Goal: Task Accomplishment & Management: Use online tool/utility

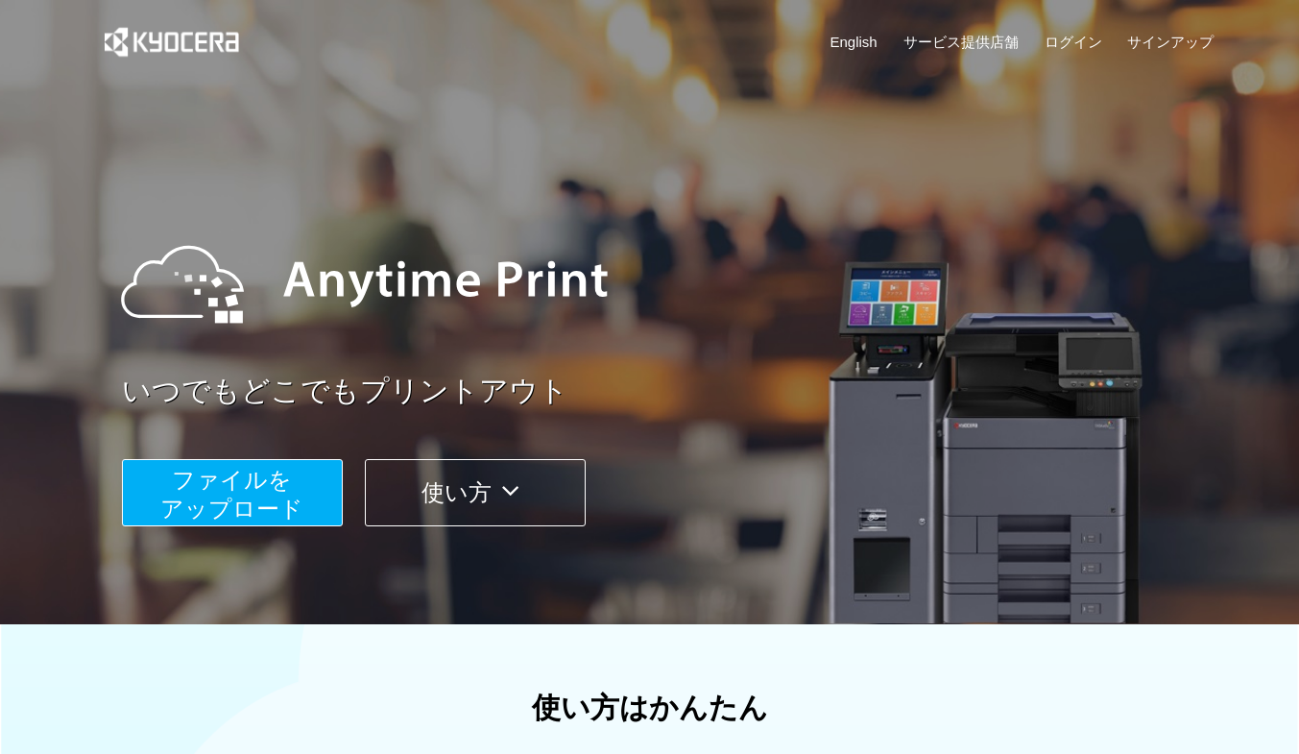
click at [270, 503] on span "ファイルを ​​アップロード" at bounding box center [231, 494] width 143 height 55
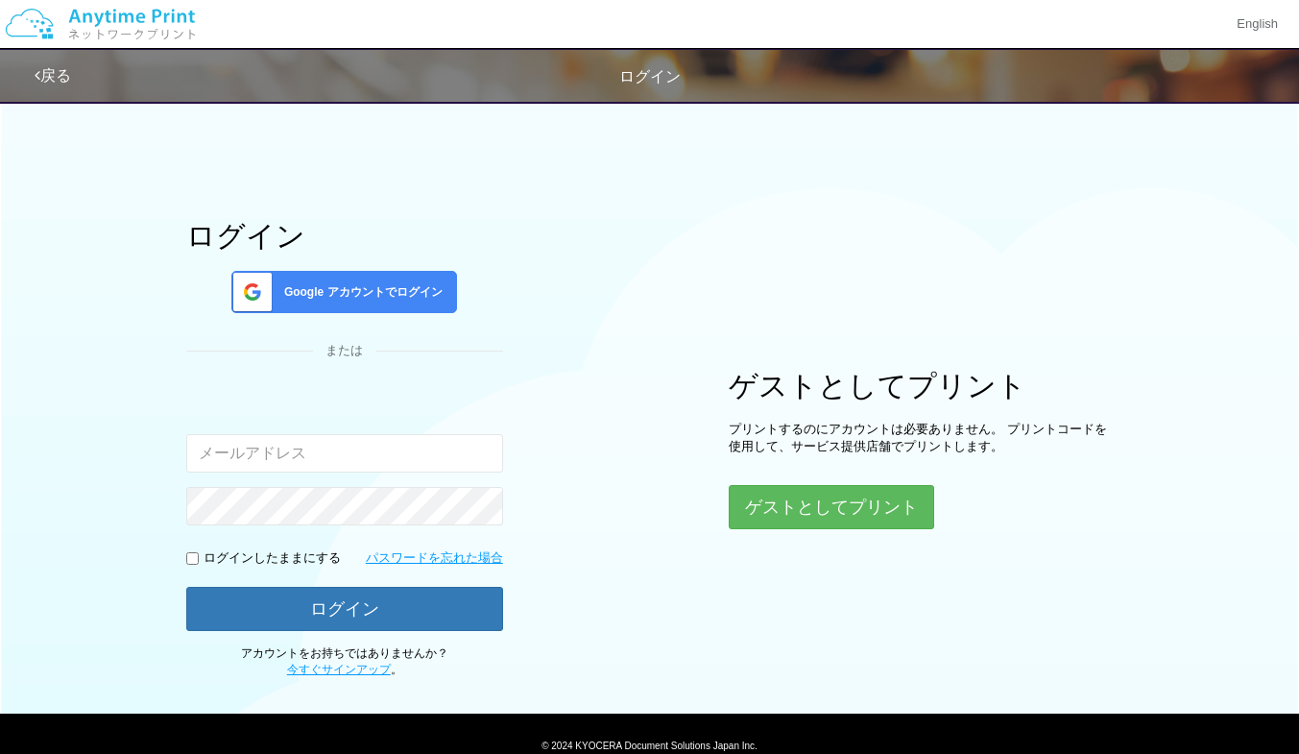
click at [363, 293] on span "Google アカウントでログイン" at bounding box center [359, 292] width 166 height 16
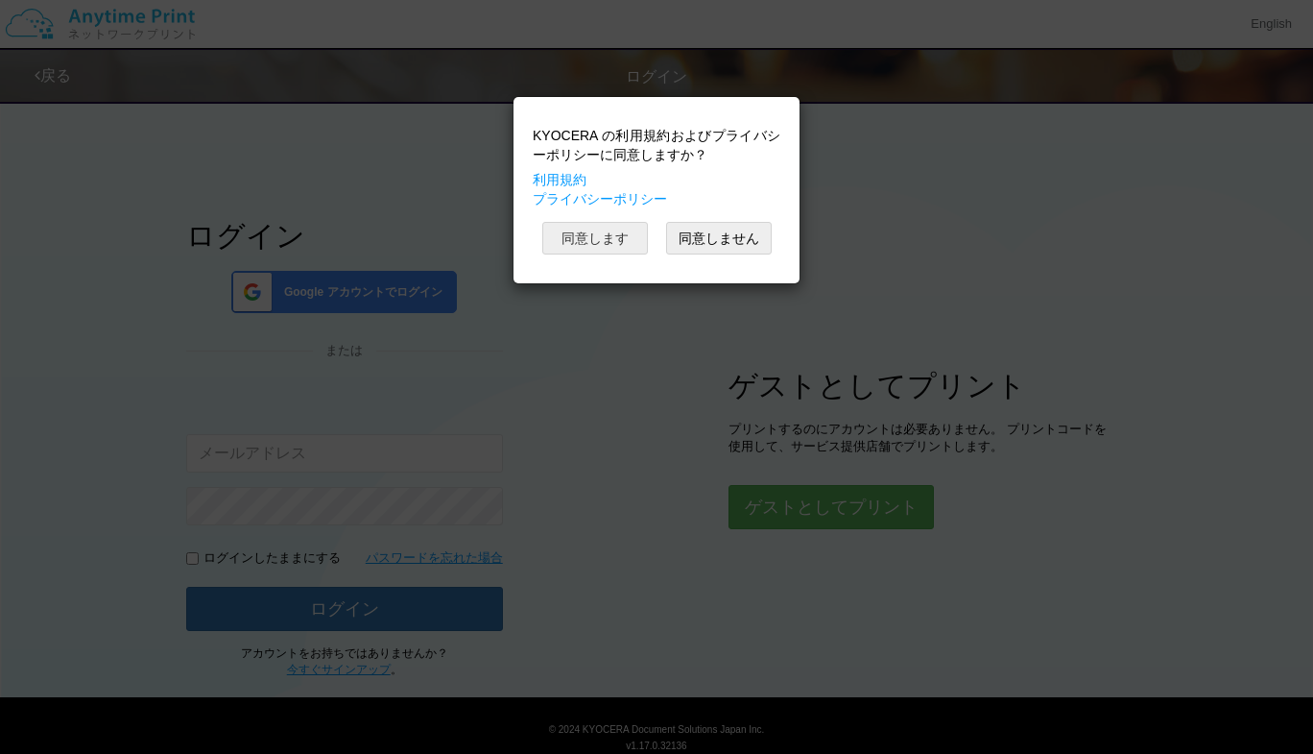
click at [596, 229] on button "同意します" at bounding box center [595, 238] width 106 height 33
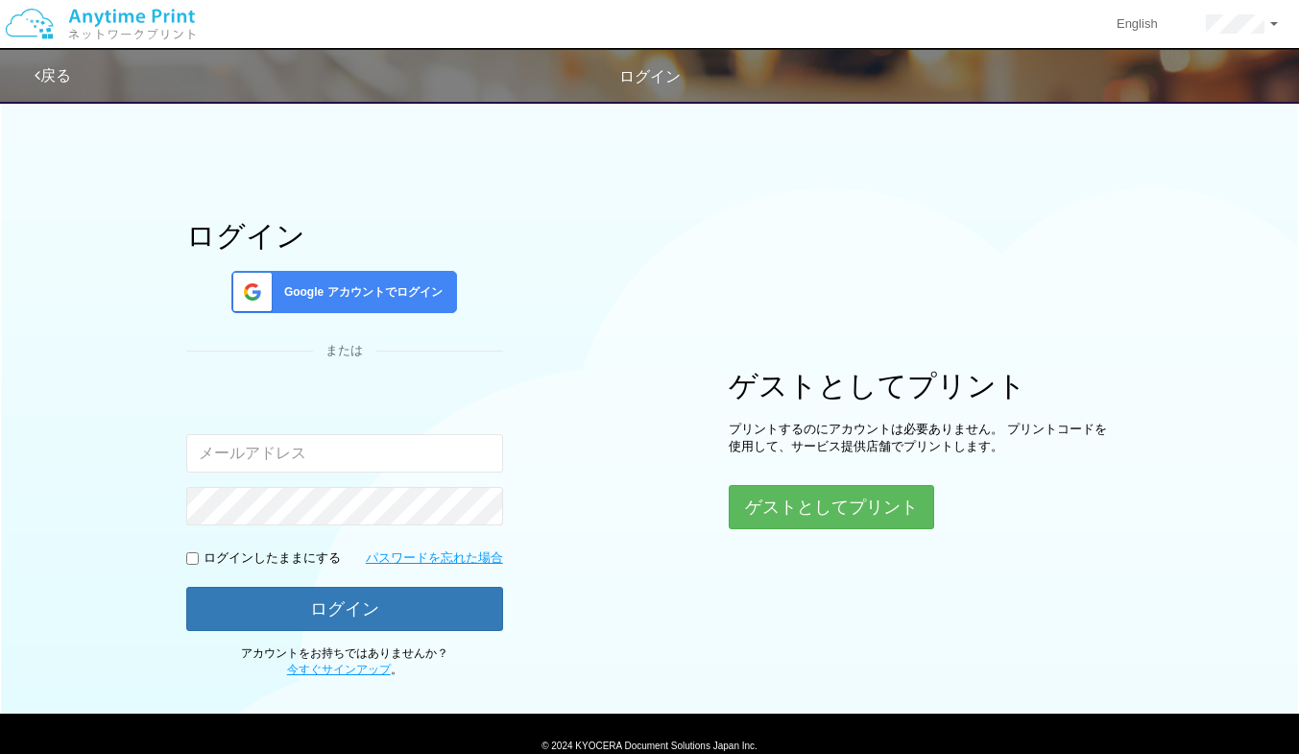
click at [357, 306] on div "Google アカウントでログイン" at bounding box center [344, 292] width 226 height 42
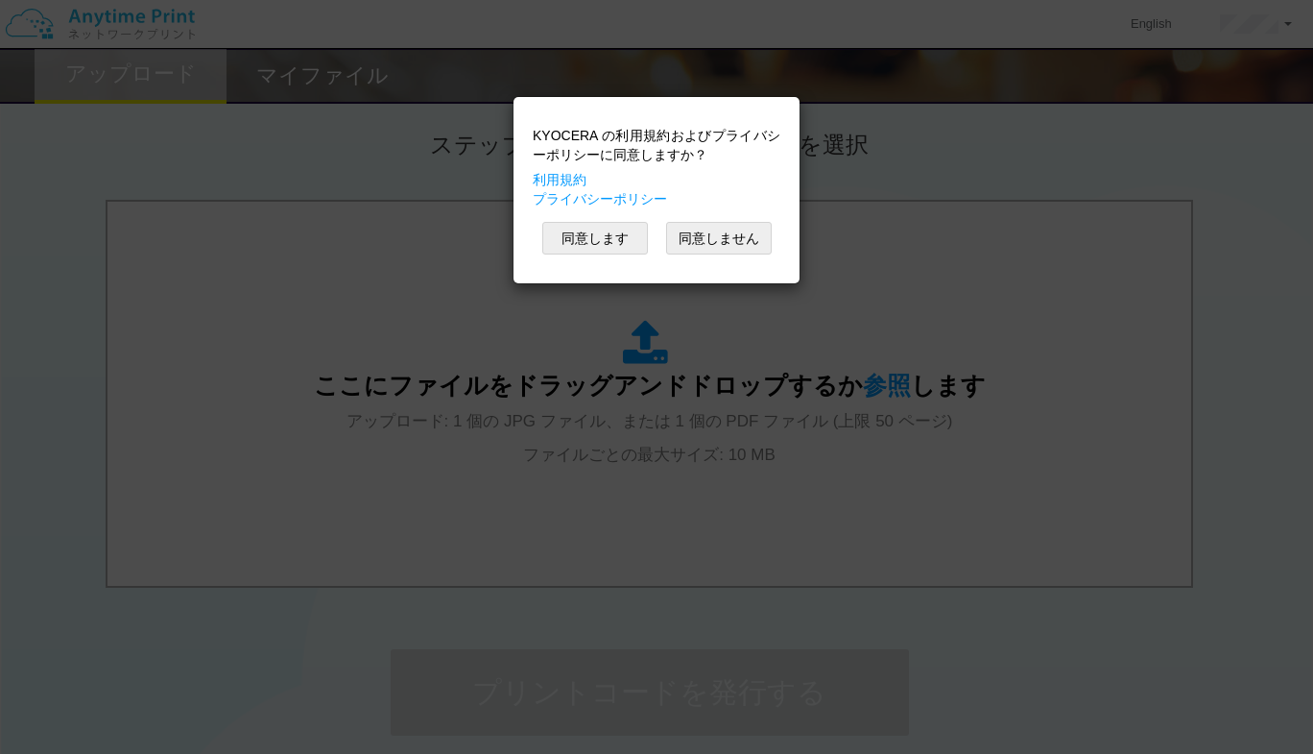
click at [901, 171] on div "KYOCERA の利用規約およびプライバシーポリシーに同意しますか？ 利用規約 プライバシーポリシー 同意します 同意しません" at bounding box center [656, 377] width 1313 height 754
click at [601, 244] on button "同意します" at bounding box center [595, 238] width 106 height 33
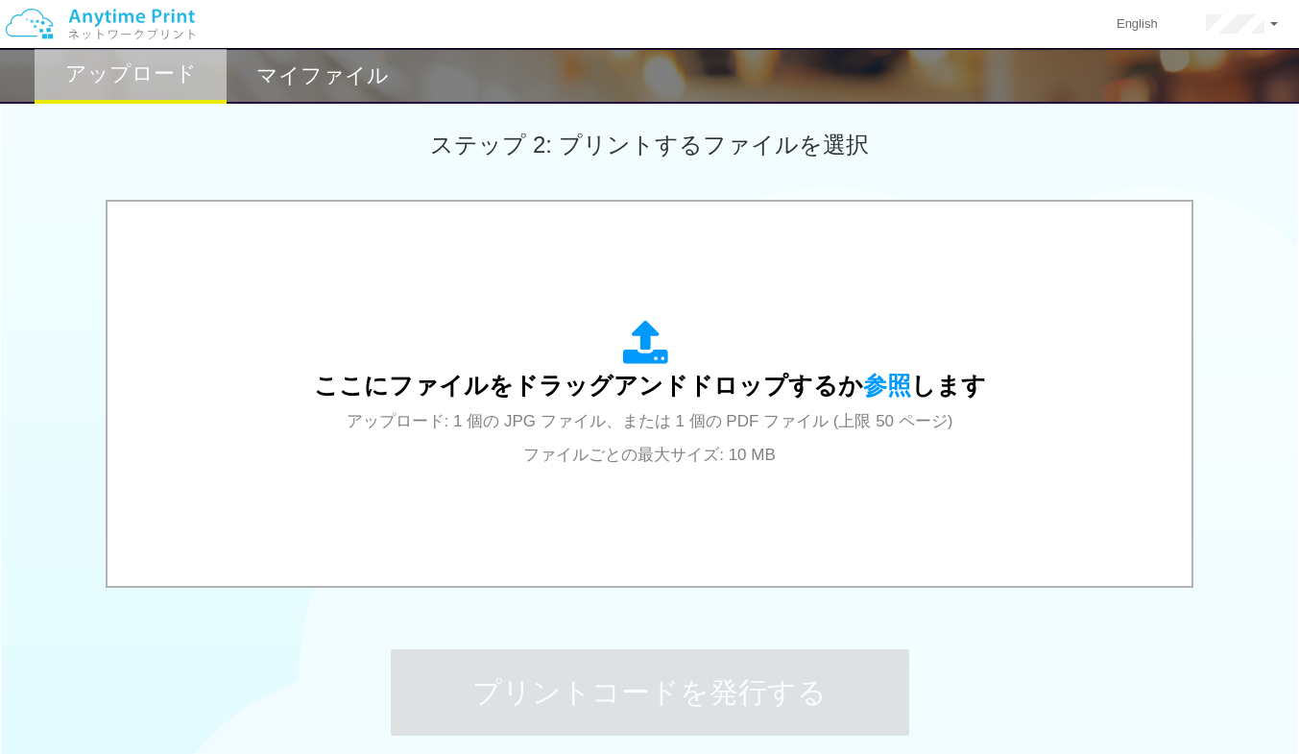
click at [679, 168] on div "ステップ 2: プリントするファイルを選択" at bounding box center [649, 144] width 1299 height 109
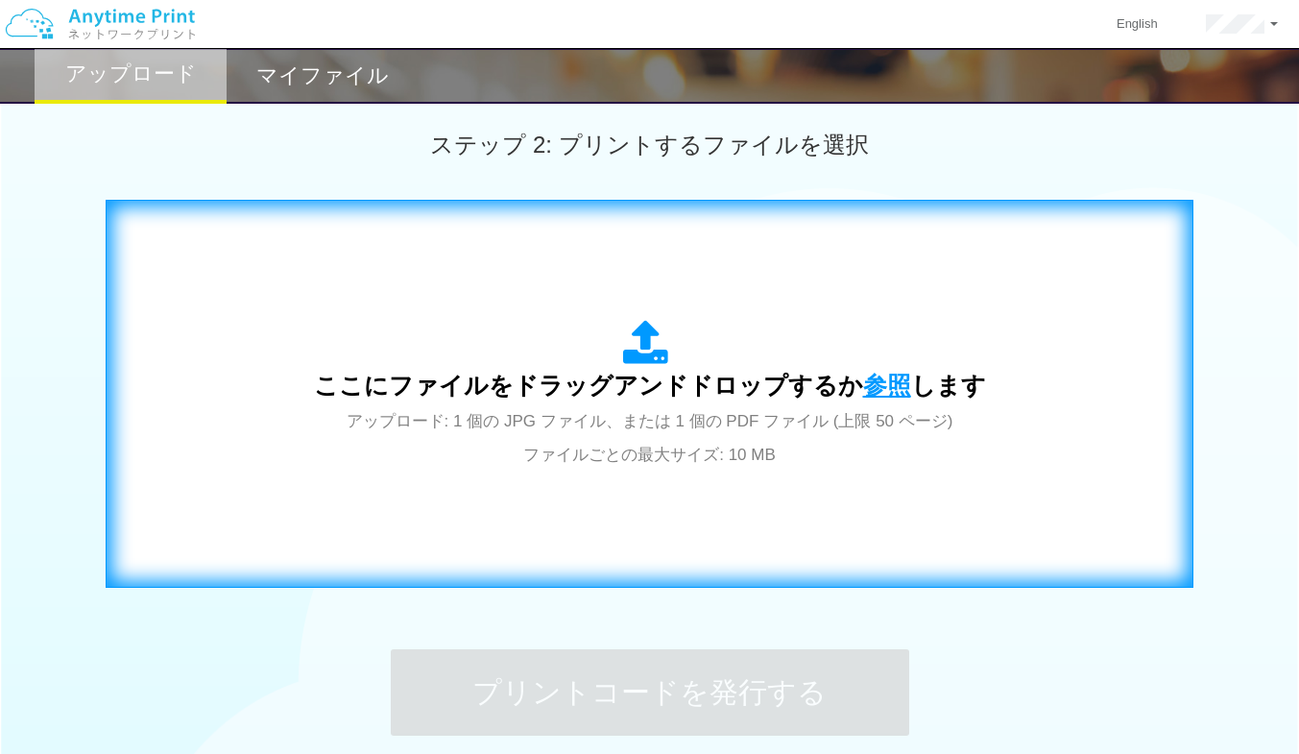
click at [863, 380] on span "参照" at bounding box center [887, 385] width 48 height 27
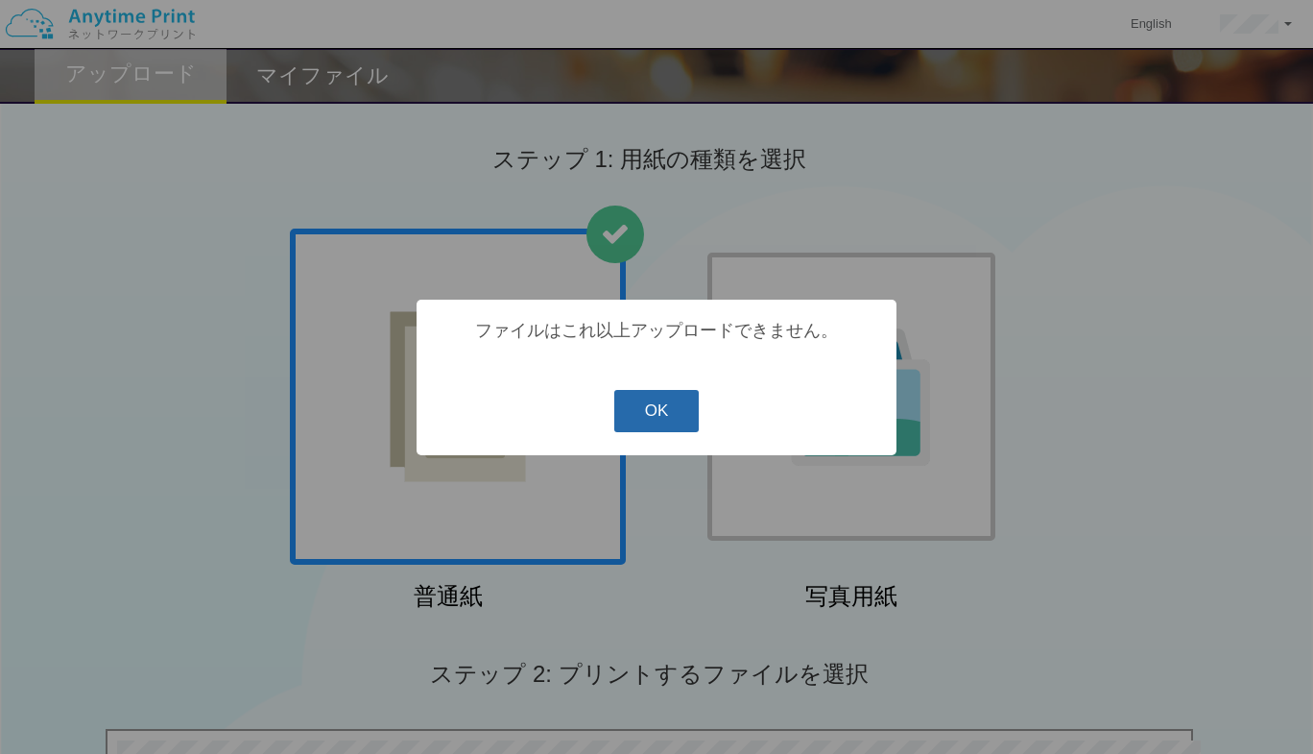
click at [666, 420] on button "OK" at bounding box center [656, 411] width 85 height 42
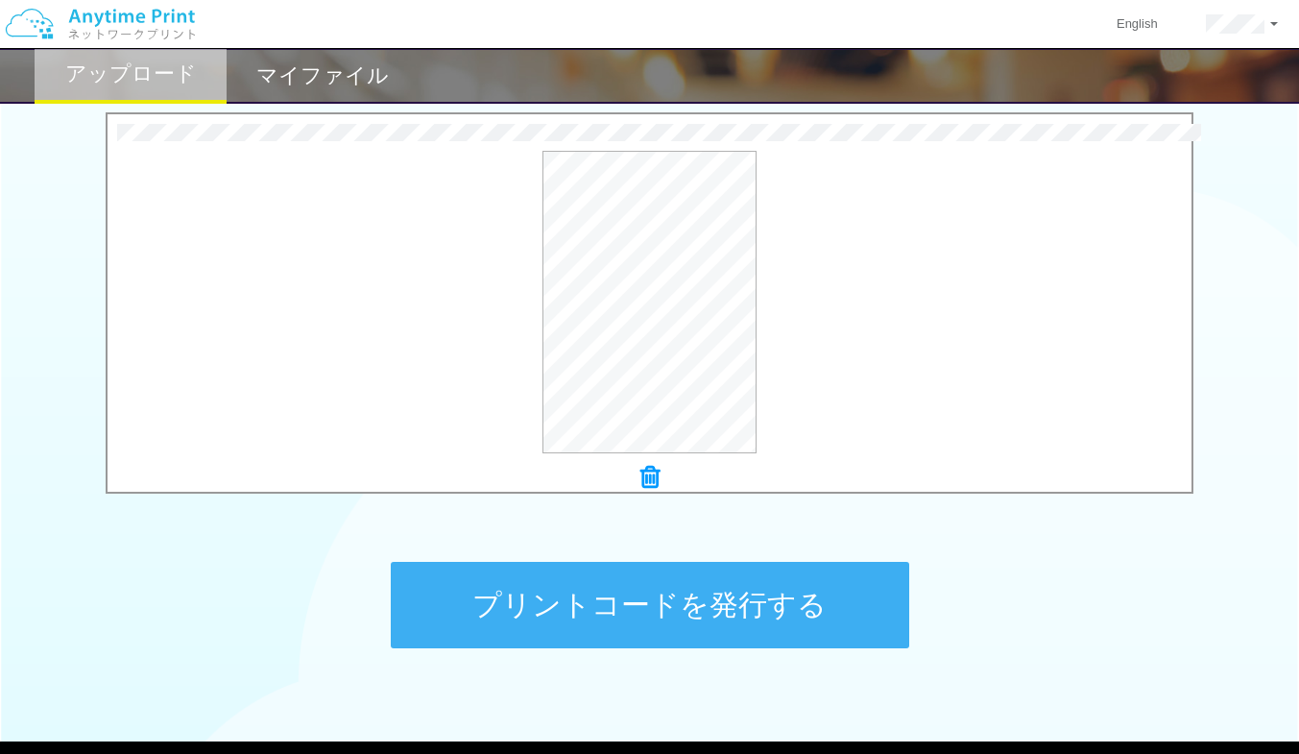
scroll to position [649, 0]
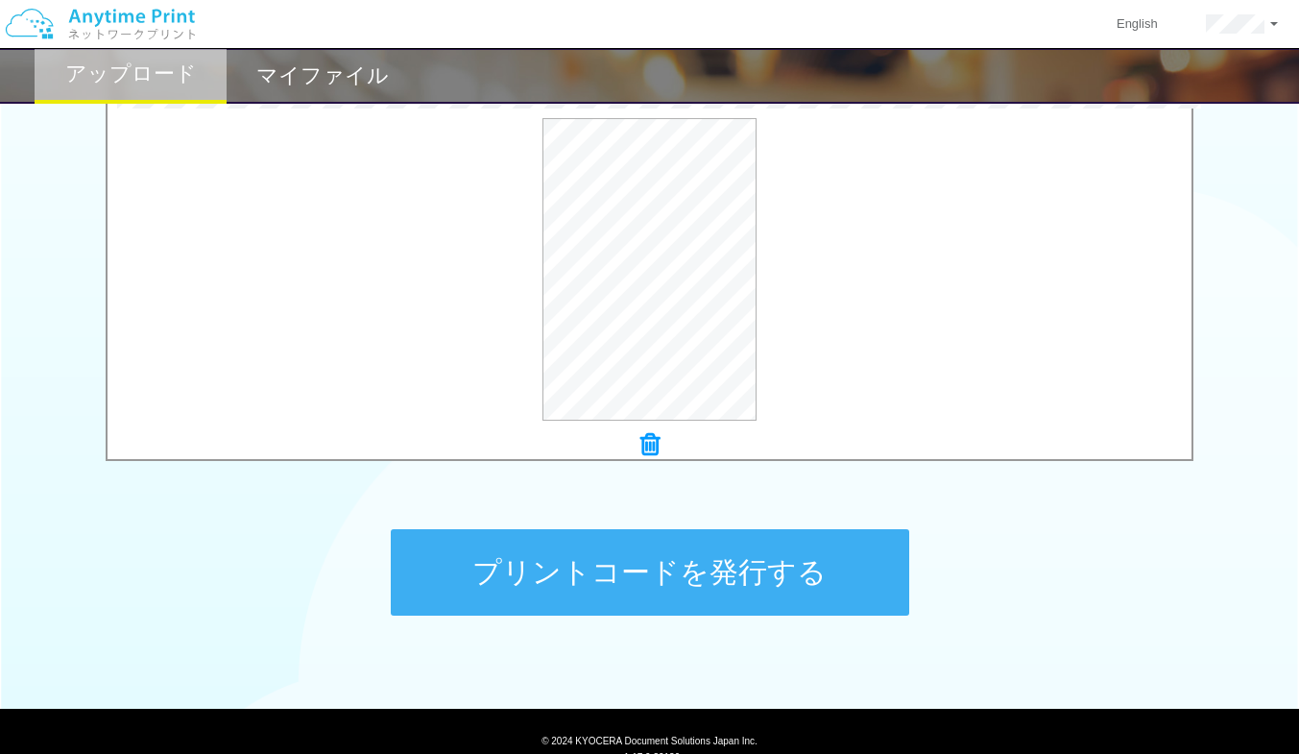
click at [717, 602] on button "プリントコードを発行する" at bounding box center [650, 572] width 518 height 86
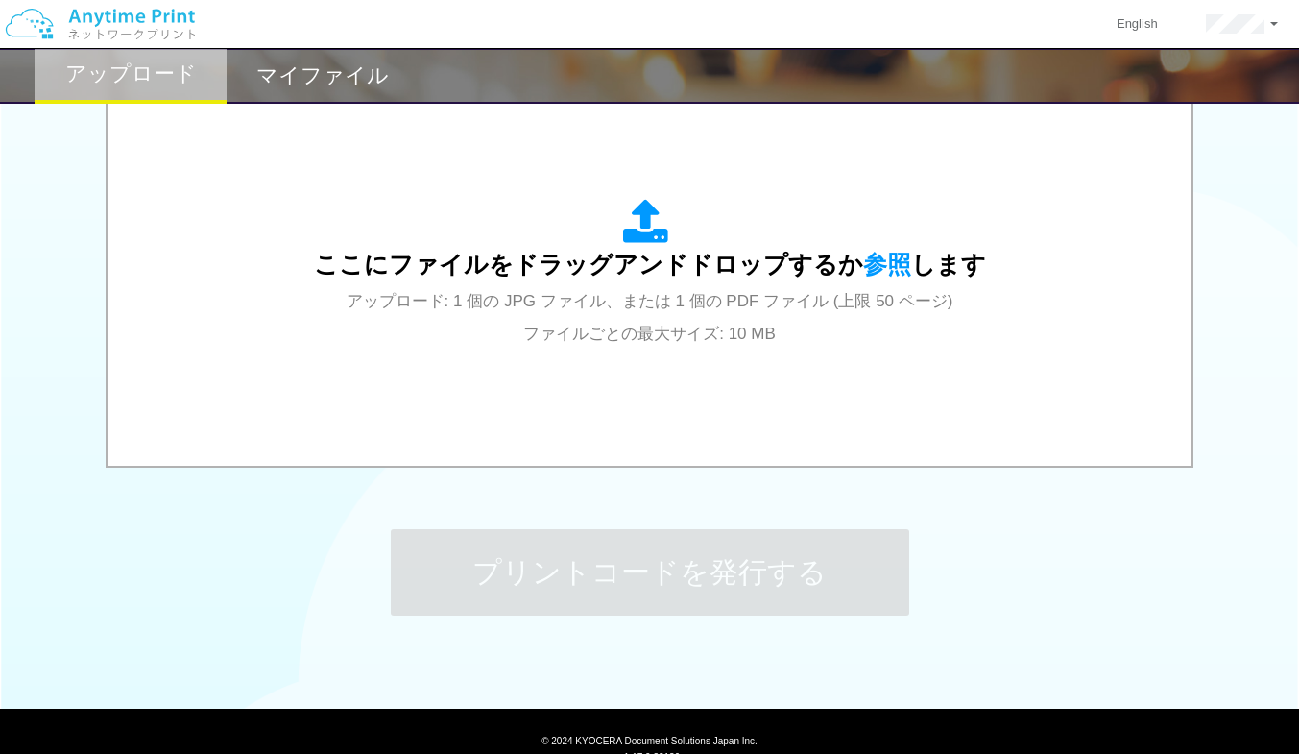
scroll to position [0, 0]
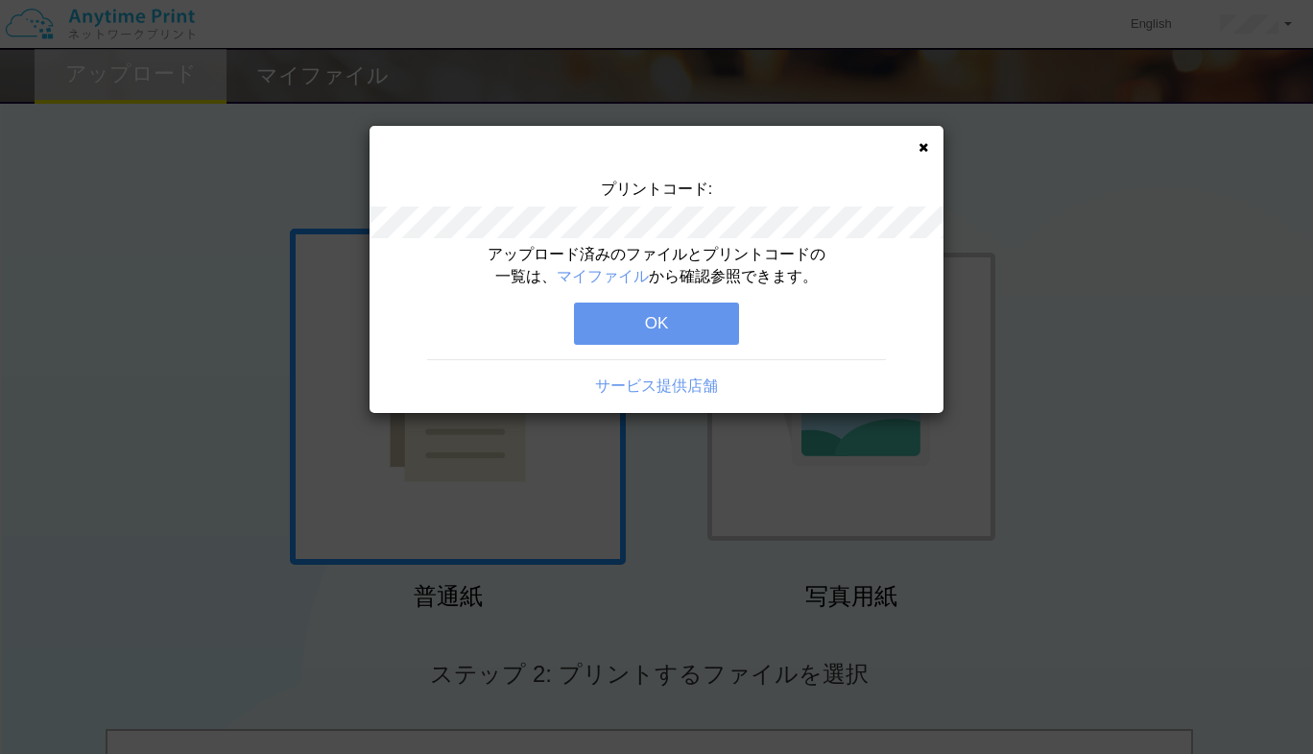
click at [691, 320] on button "OK" at bounding box center [656, 323] width 165 height 42
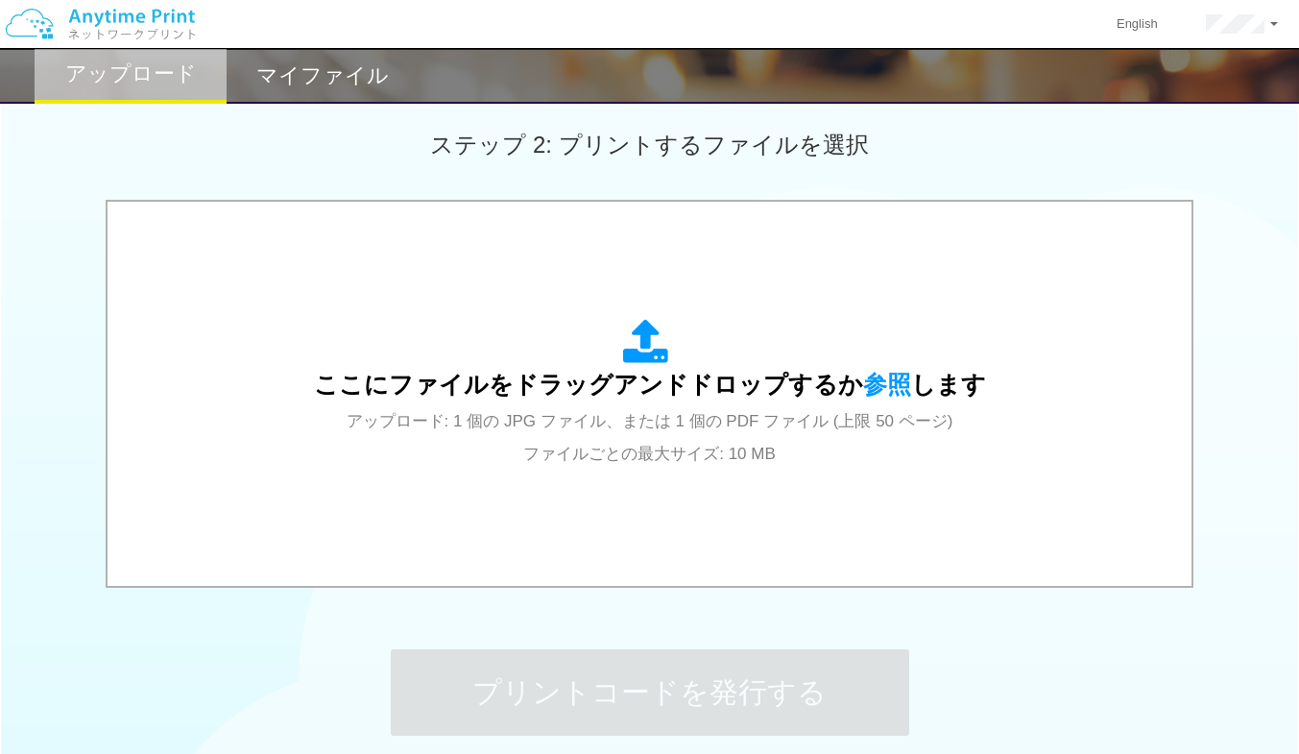
scroll to position [527, 0]
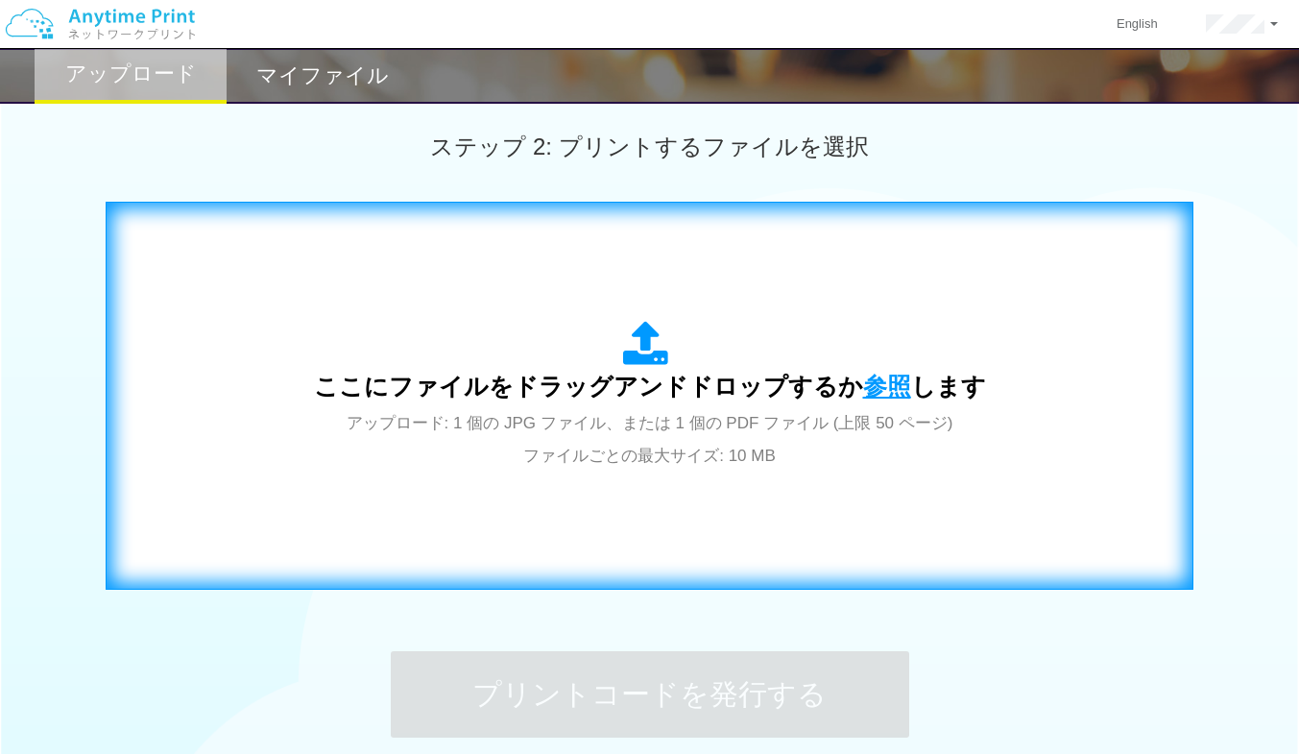
click at [877, 384] on span "参照" at bounding box center [887, 385] width 48 height 27
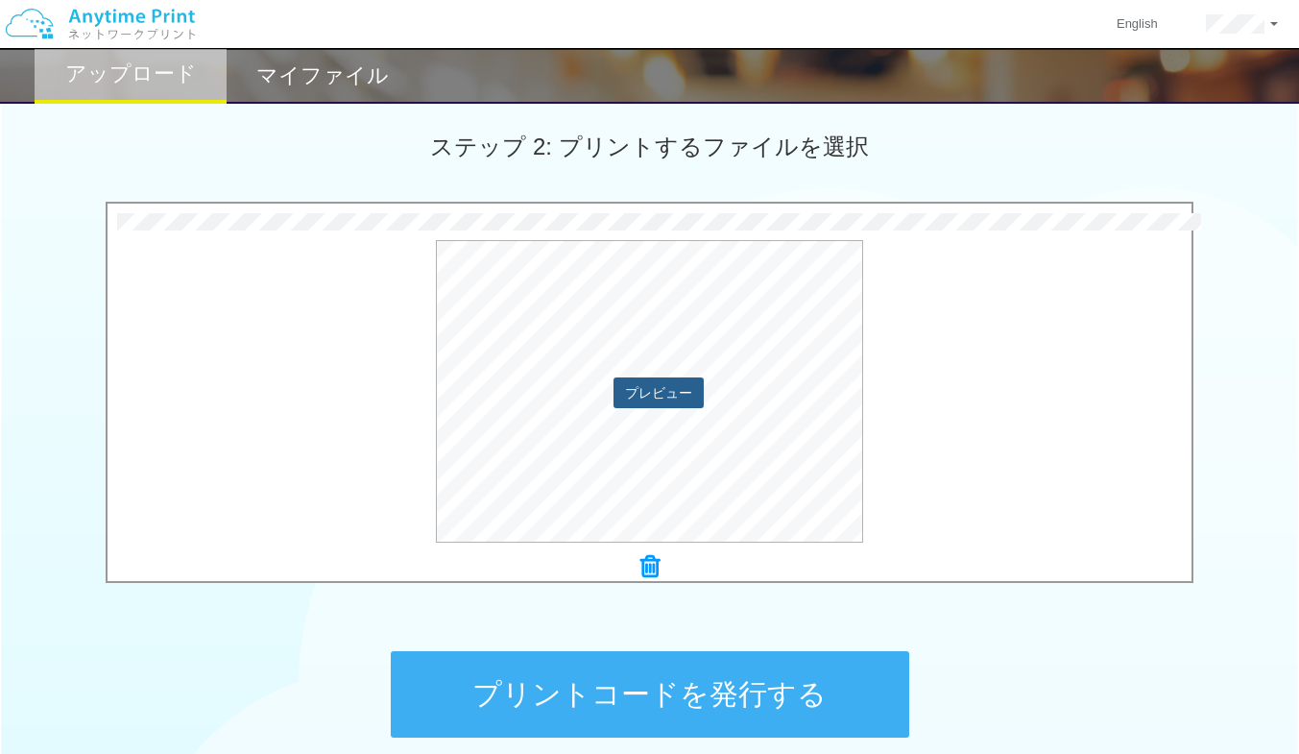
click at [656, 377] on button "プレビュー" at bounding box center [658, 392] width 90 height 31
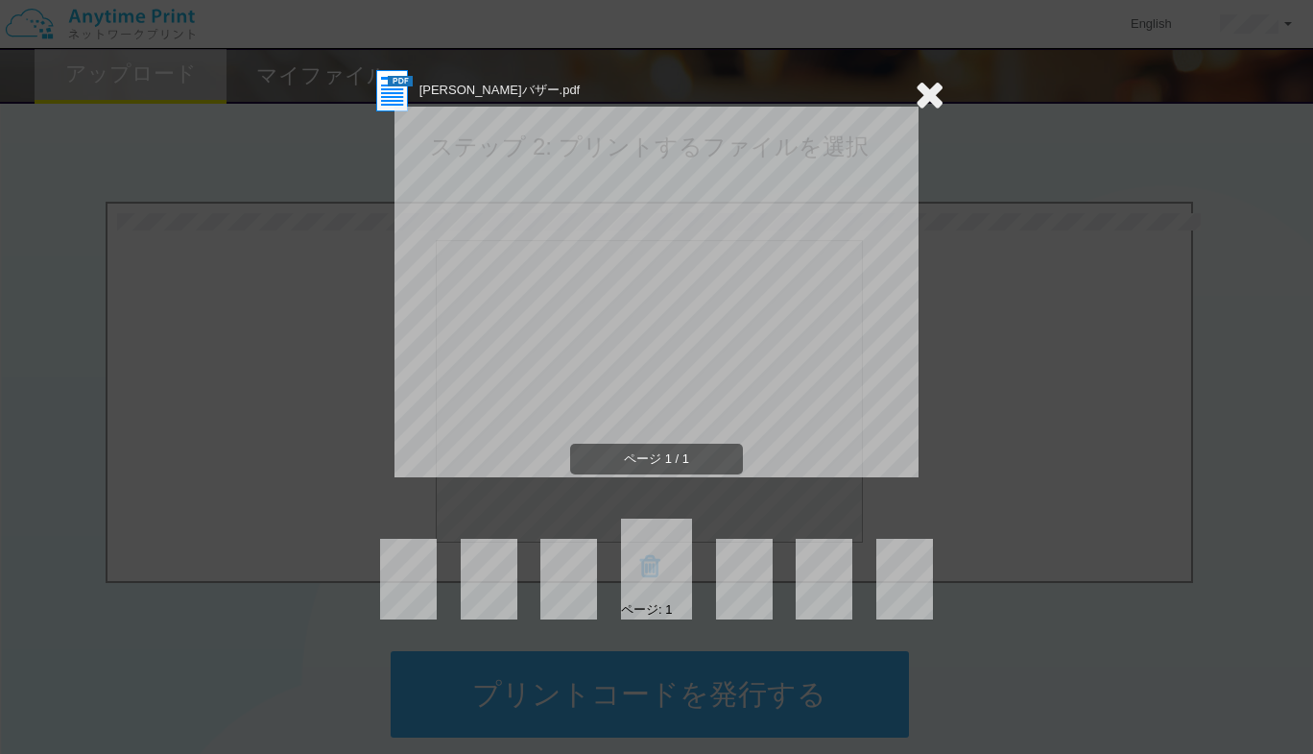
click at [941, 95] on icon at bounding box center [930, 94] width 30 height 38
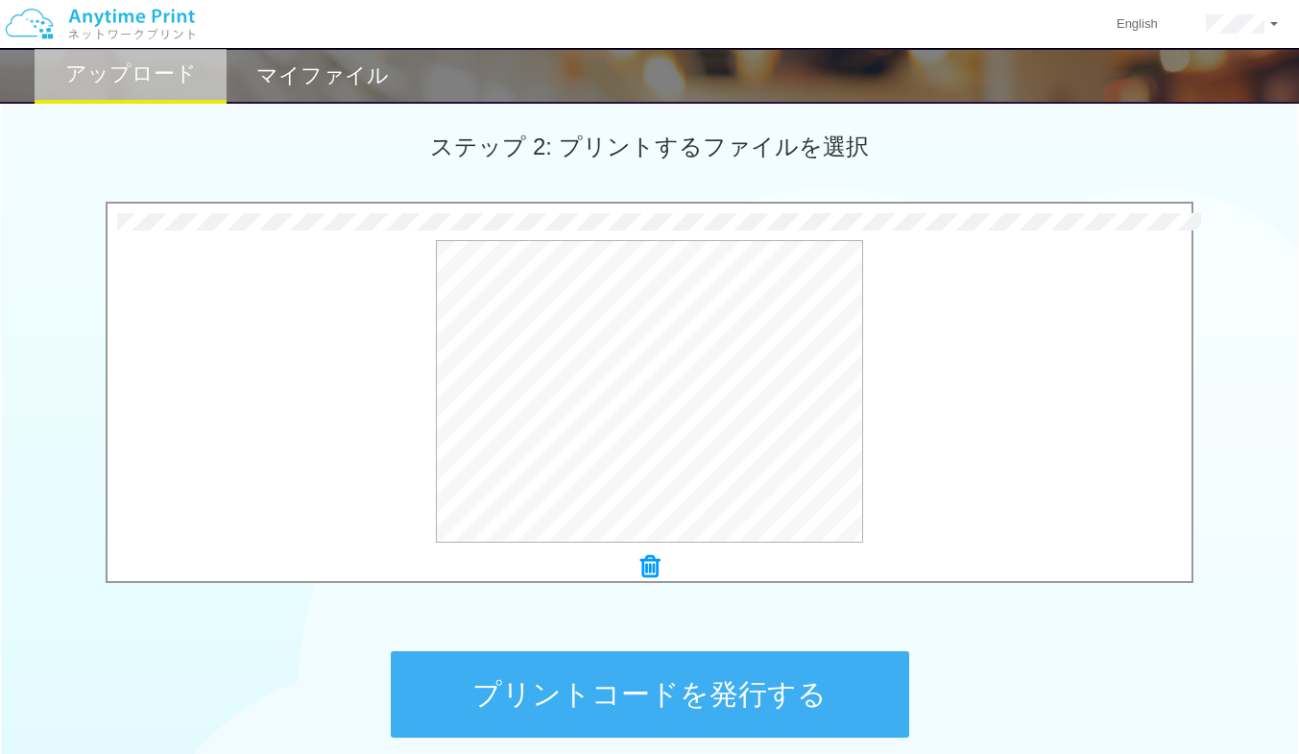
click at [752, 673] on button "プリントコードを発行する" at bounding box center [650, 694] width 518 height 86
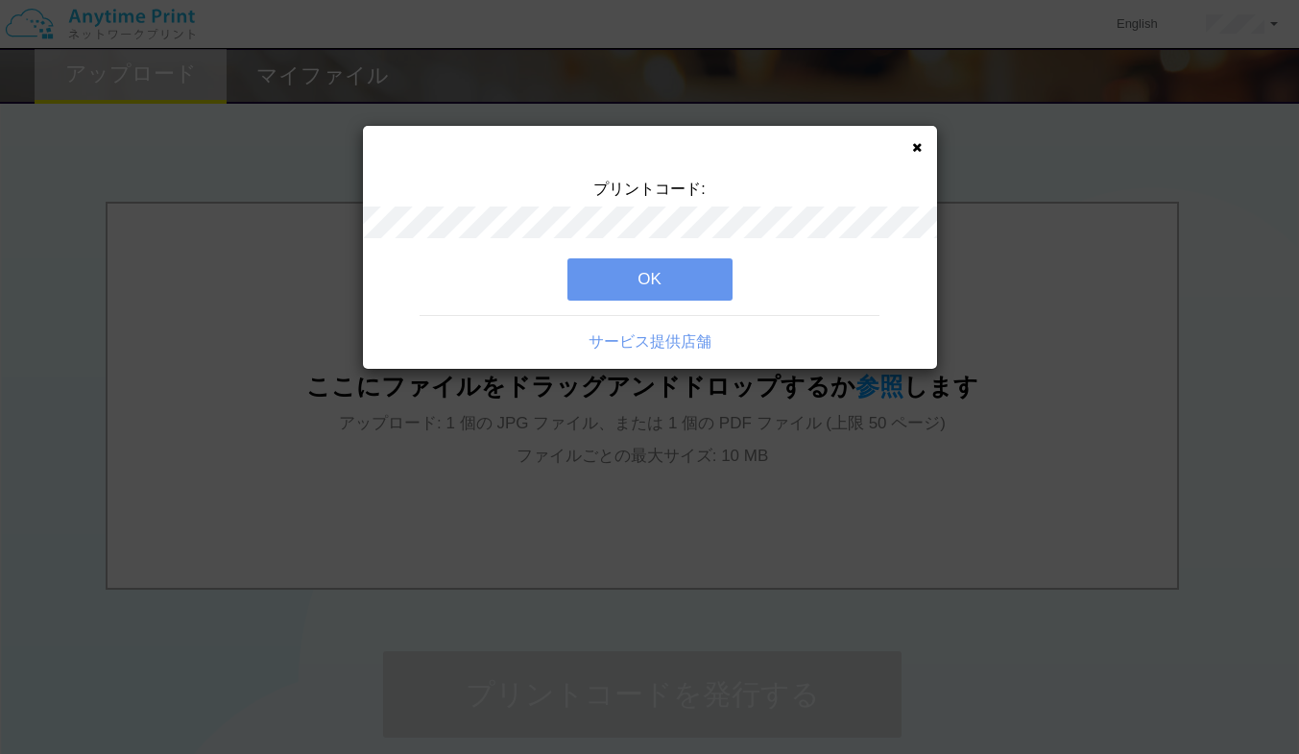
scroll to position [0, 0]
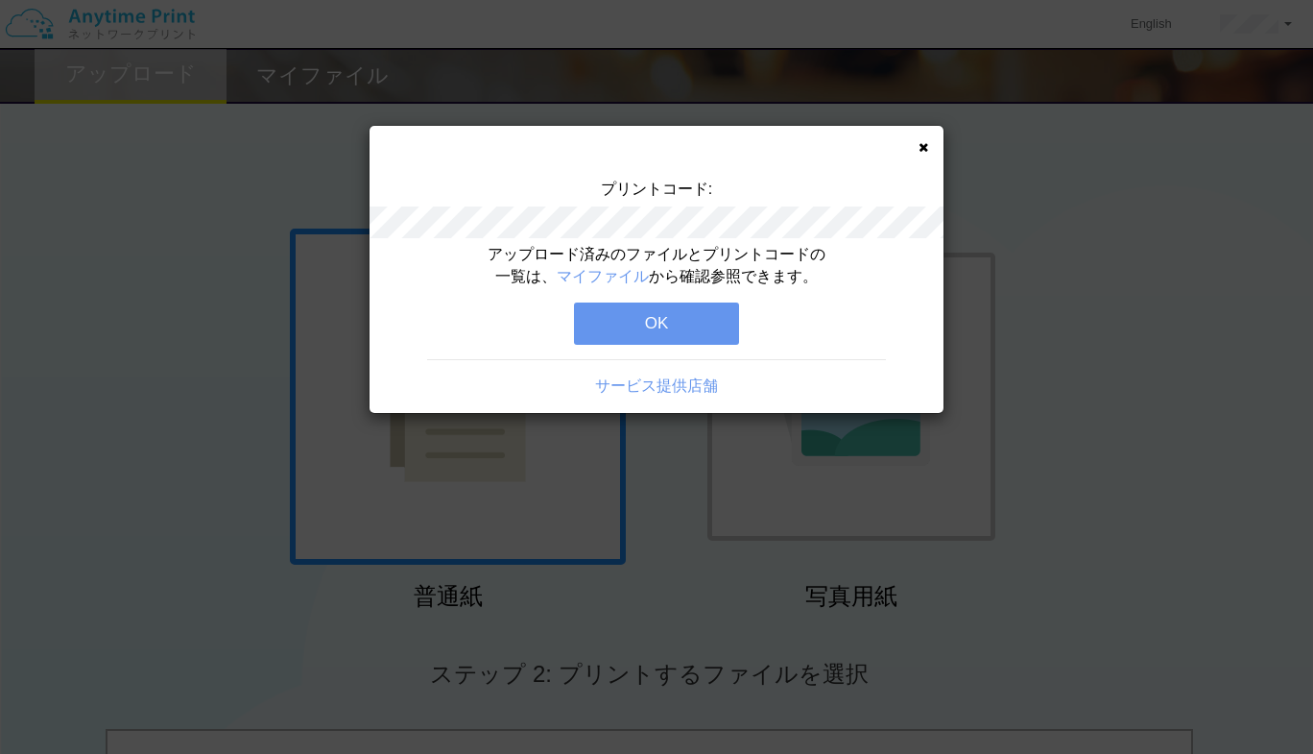
click at [689, 333] on button "OK" at bounding box center [656, 323] width 165 height 42
